Goal: Unclear: Unclear

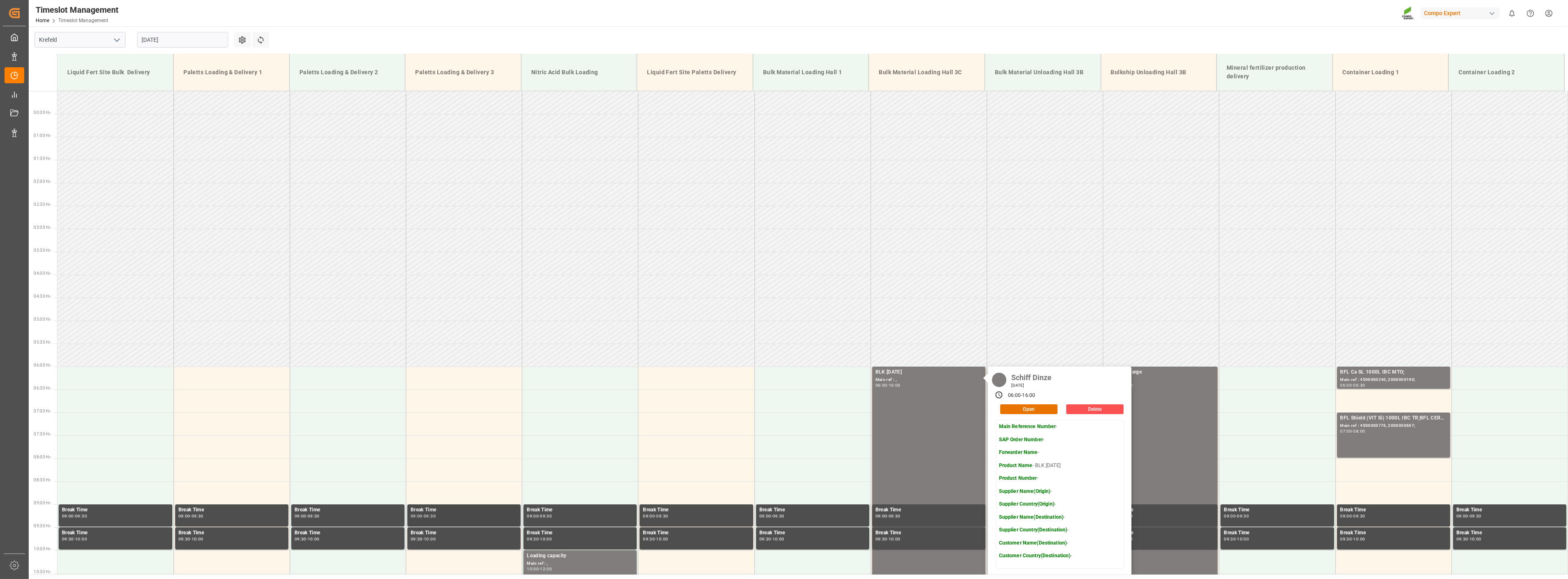
scroll to position [232, 0]
